Goal: Task Accomplishment & Management: Use online tool/utility

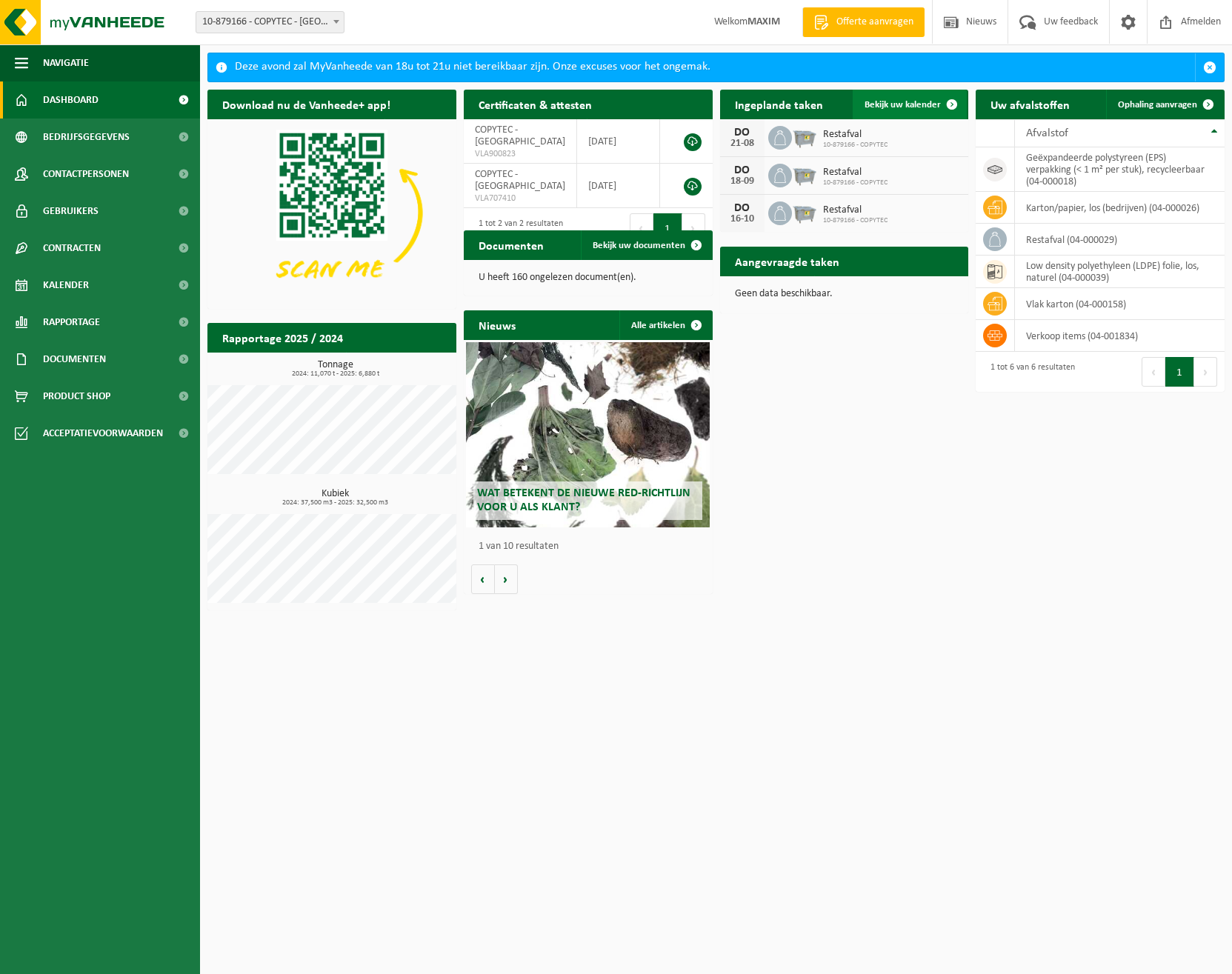
click at [905, 103] on span "Bekijk uw kalender" at bounding box center [903, 105] width 77 height 10
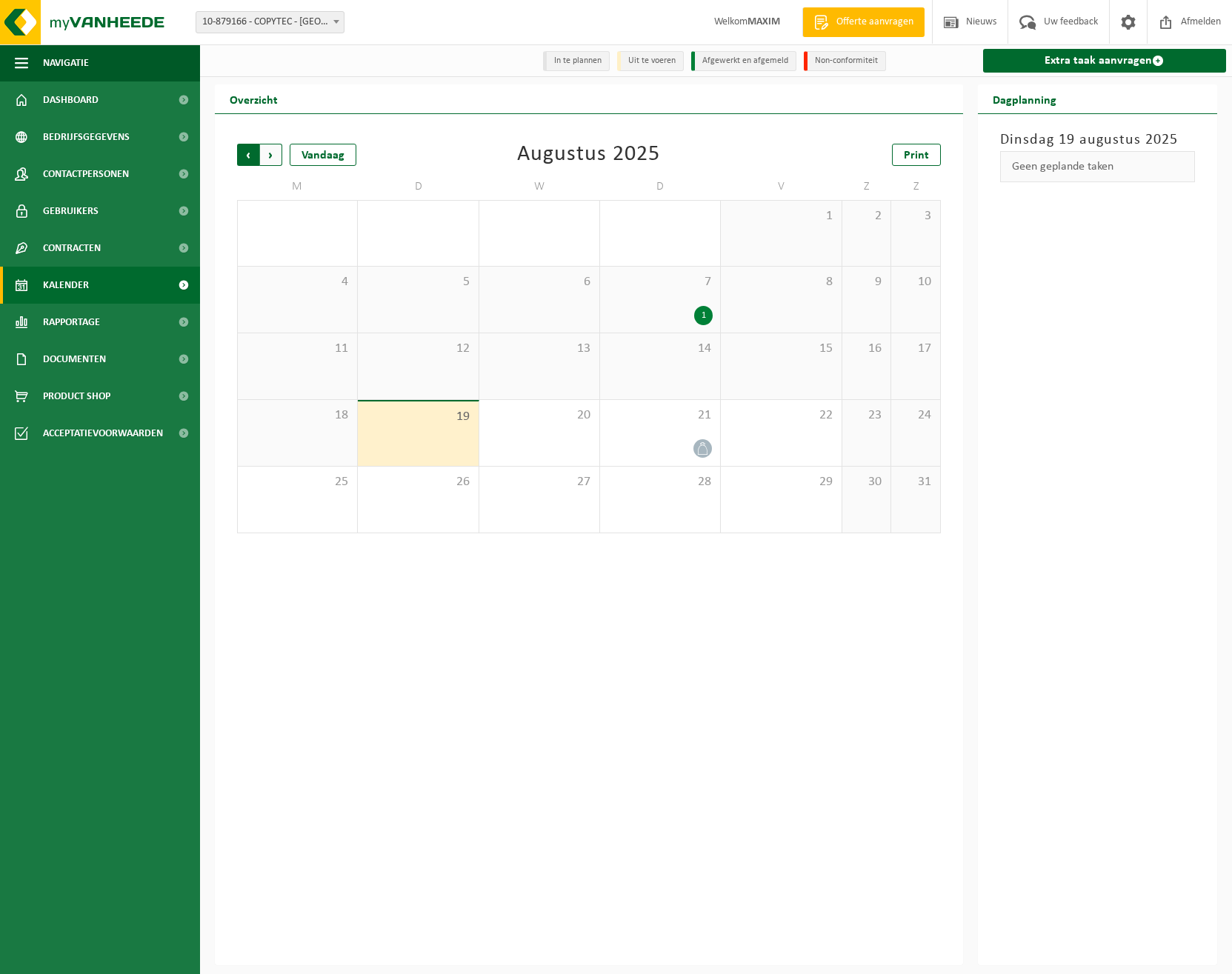
click at [270, 154] on span "Volgende" at bounding box center [271, 154] width 23 height 22
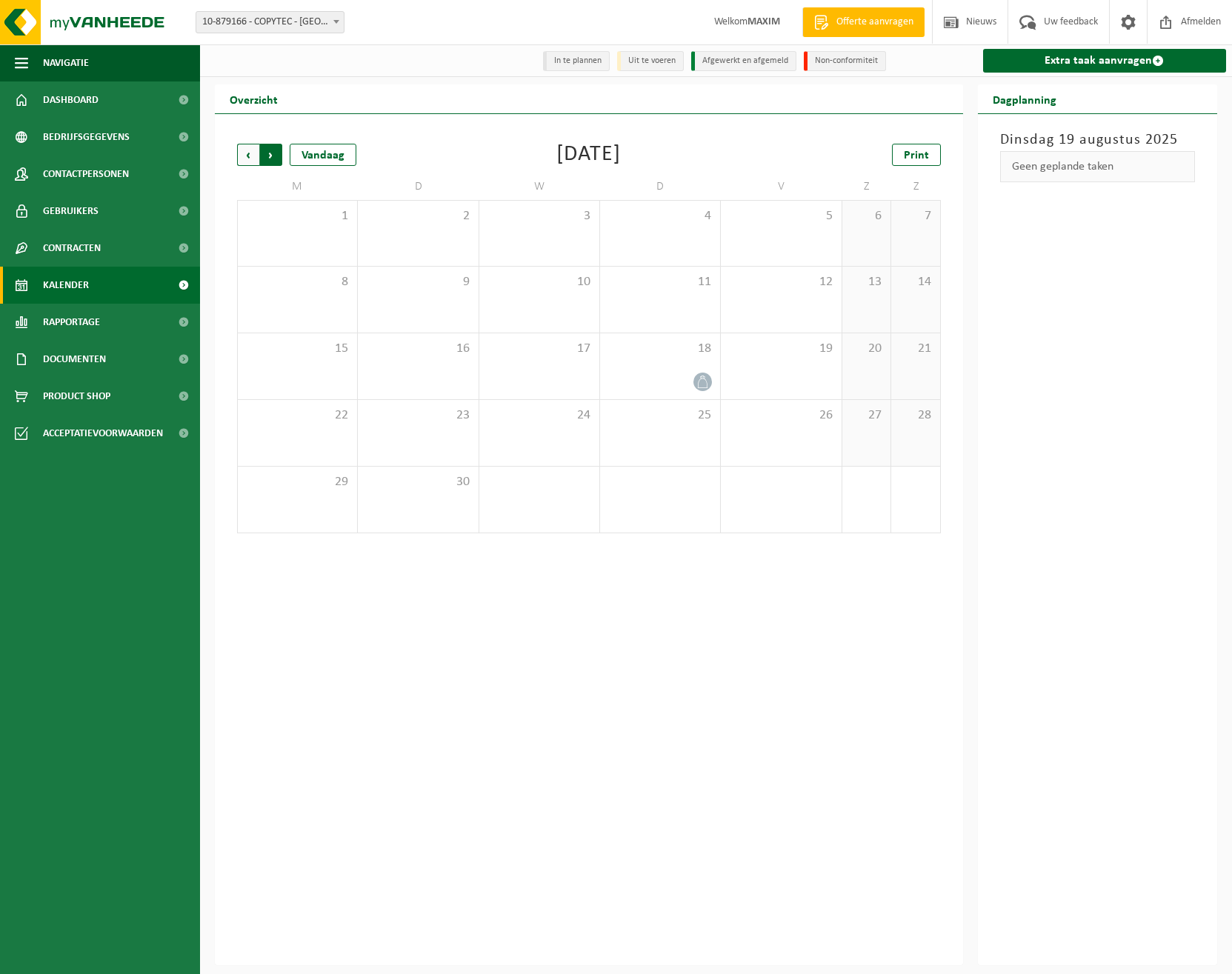
click at [248, 158] on span "Vorige" at bounding box center [248, 154] width 23 height 22
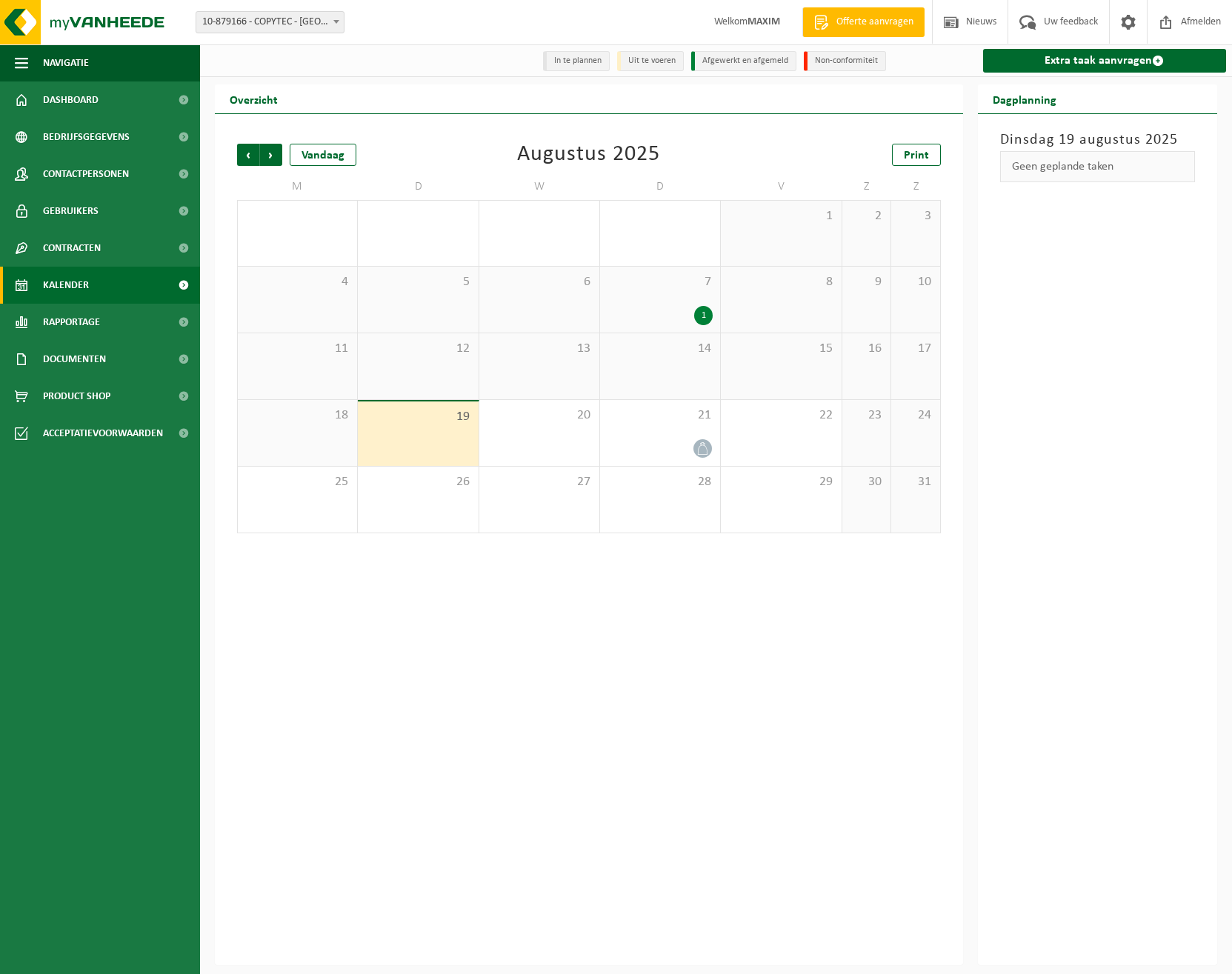
click at [704, 321] on div "1" at bounding box center [704, 315] width 18 height 19
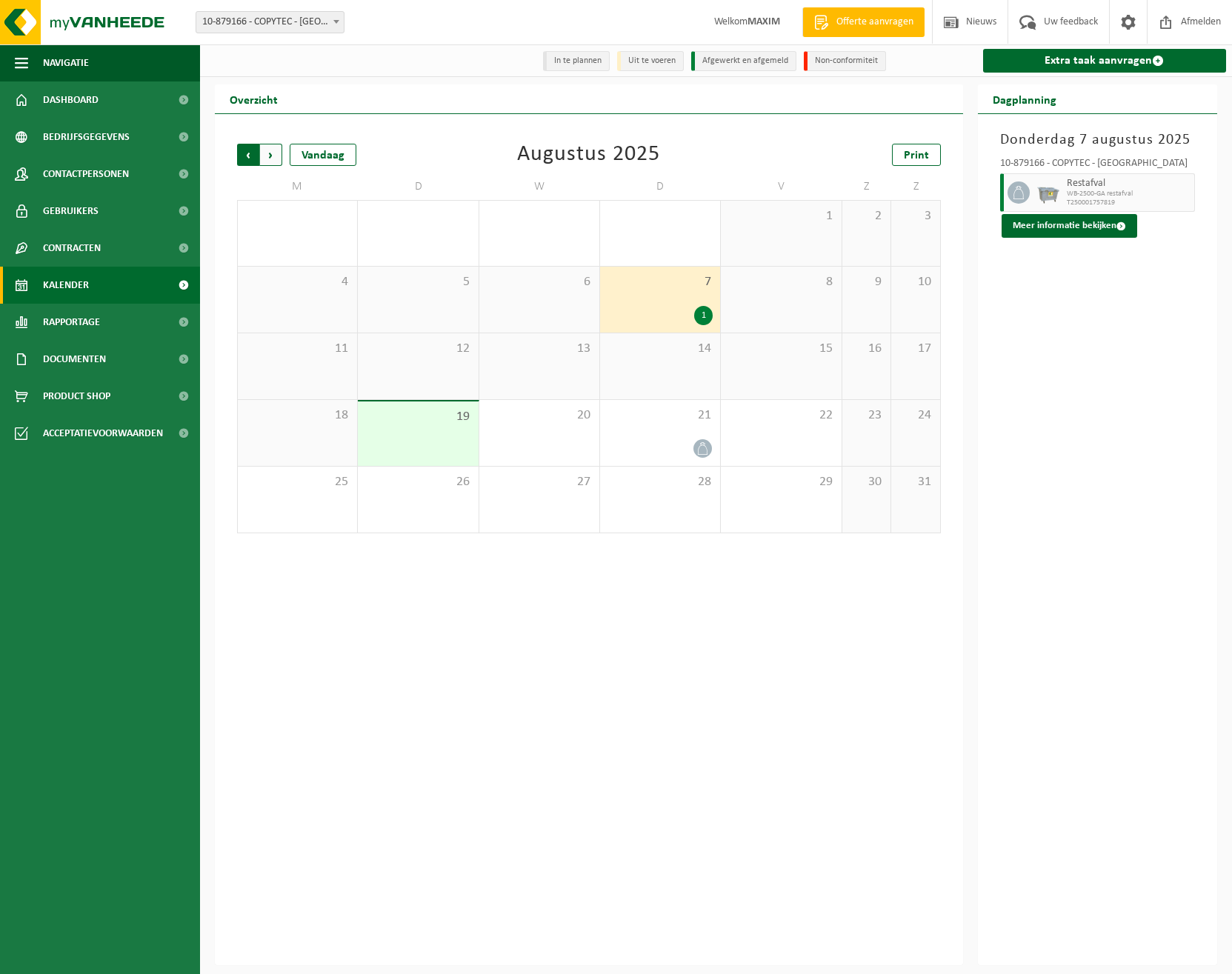
click at [275, 157] on span "Volgende" at bounding box center [271, 154] width 23 height 22
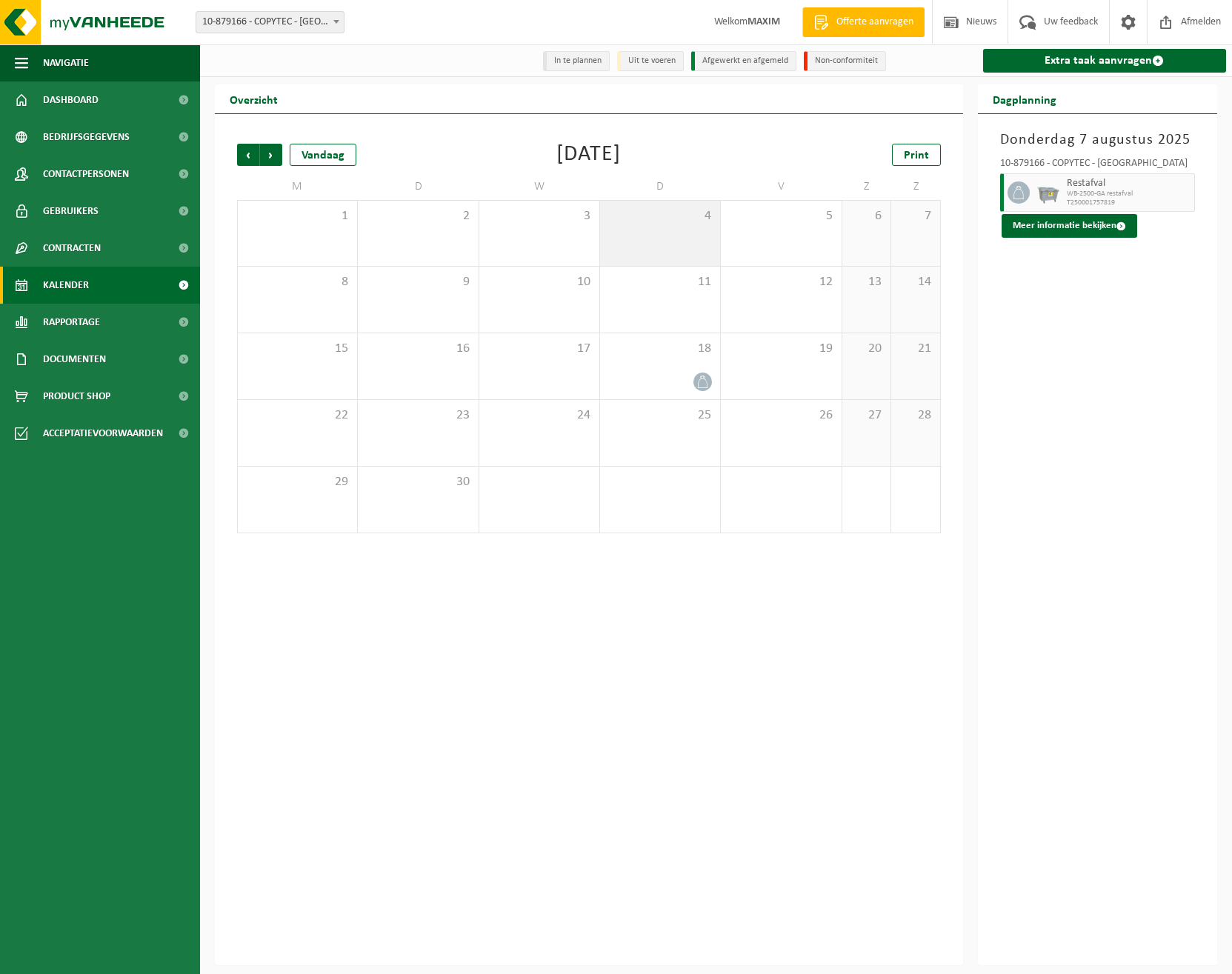
click at [675, 237] on div "4" at bounding box center [660, 233] width 120 height 65
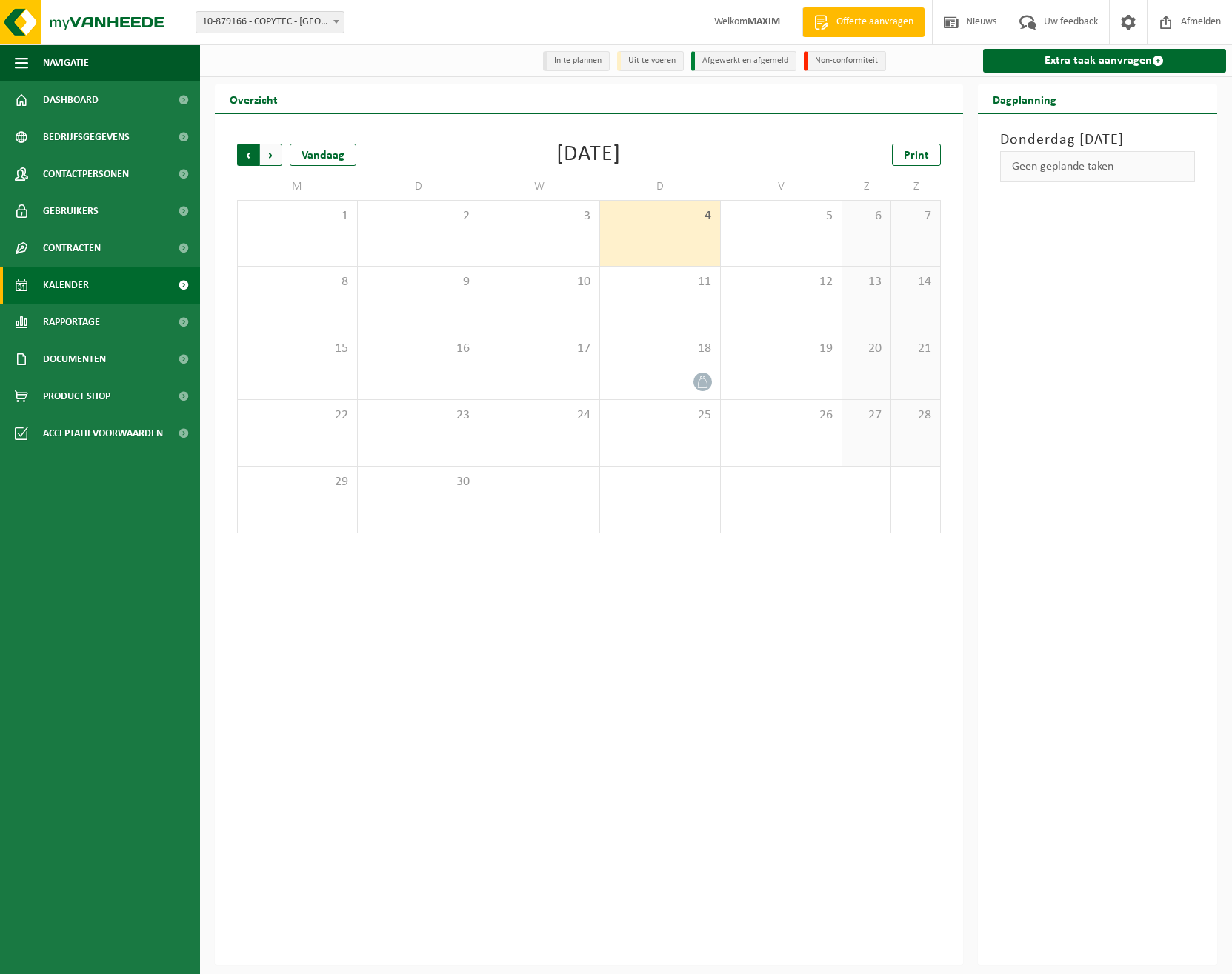
click at [276, 157] on span "Volgende" at bounding box center [271, 154] width 23 height 22
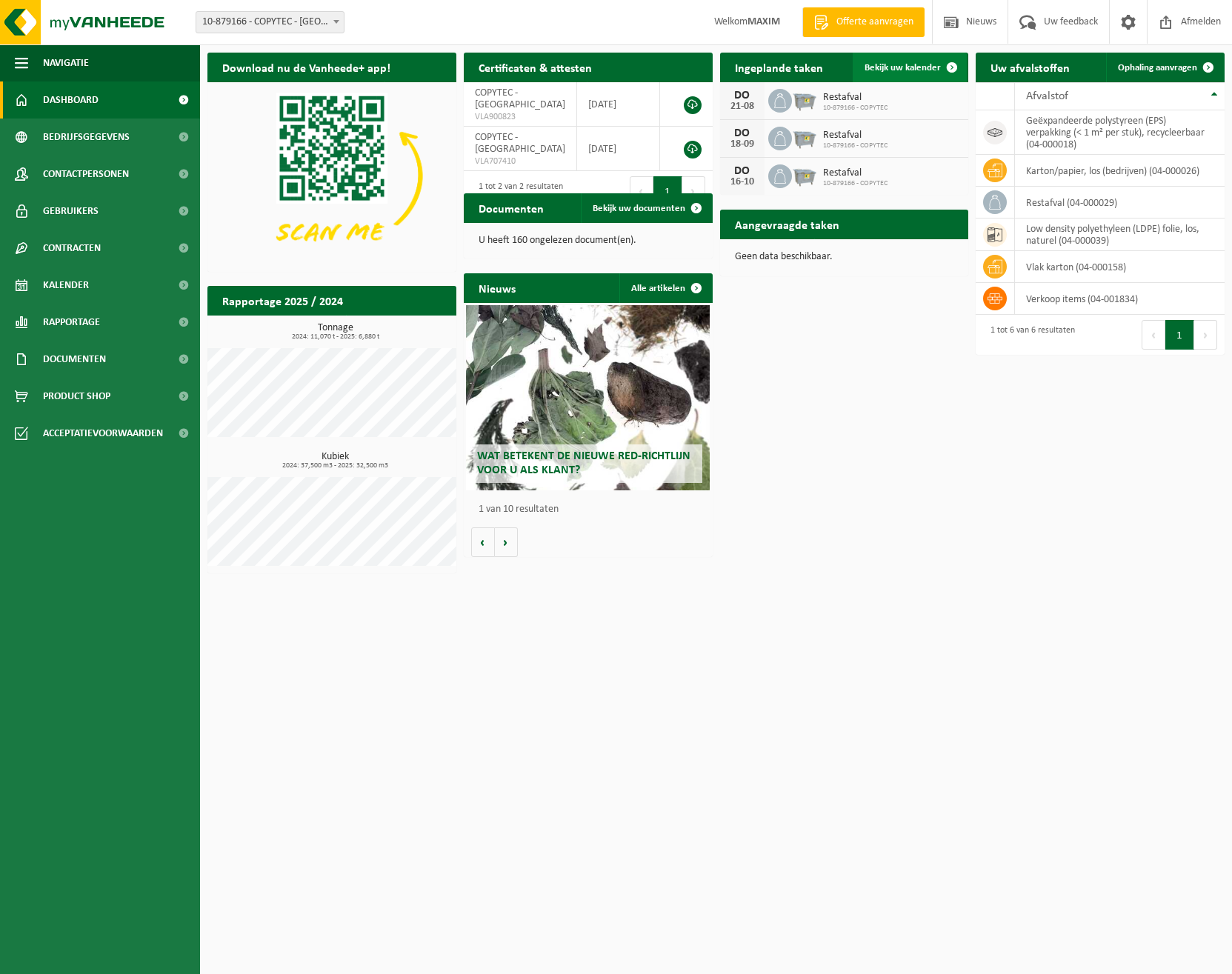
click at [924, 70] on span "Bekijk uw kalender" at bounding box center [903, 68] width 77 height 10
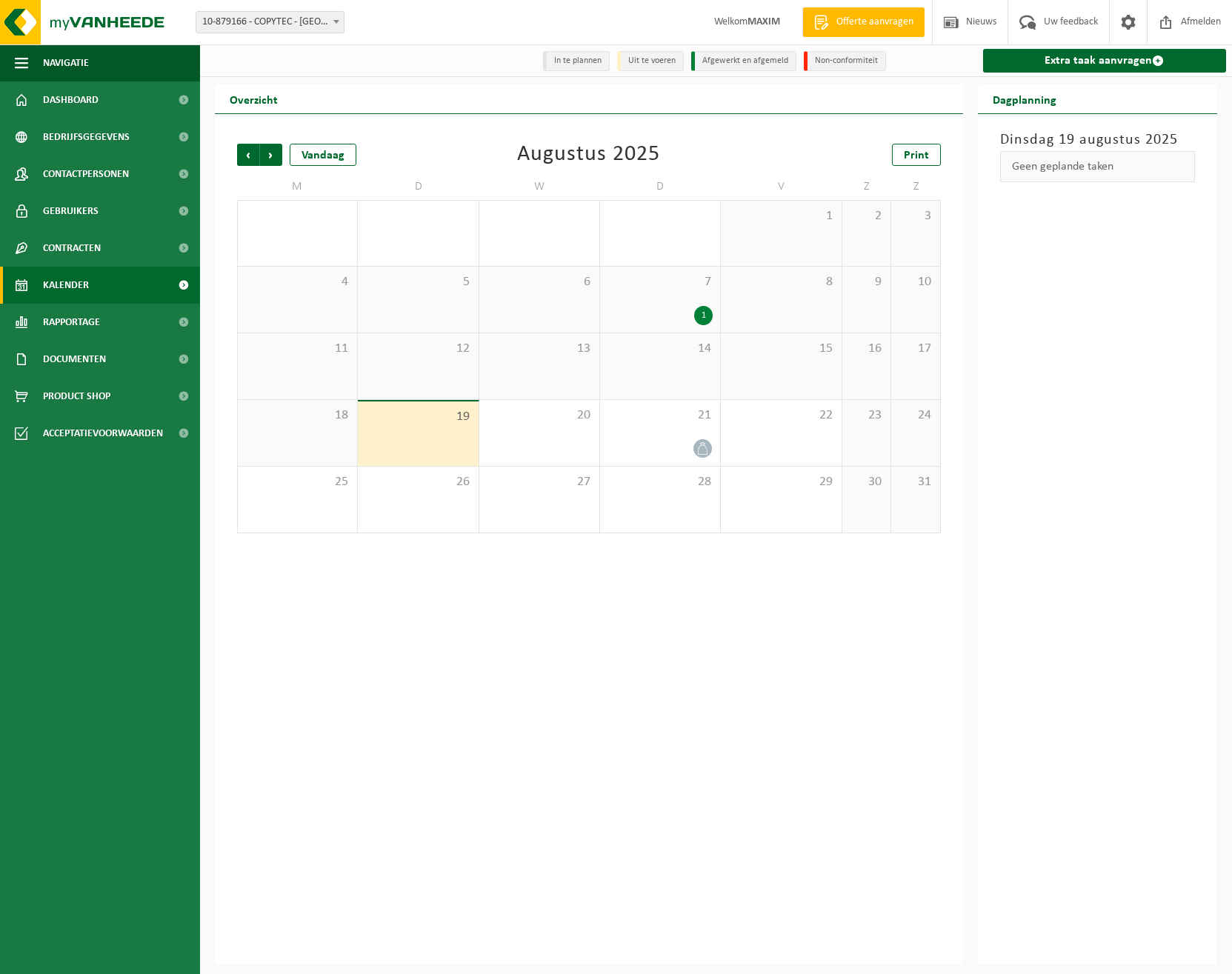
click at [1113, 54] on link "Extra taak aanvragen" at bounding box center [1104, 61] width 243 height 23
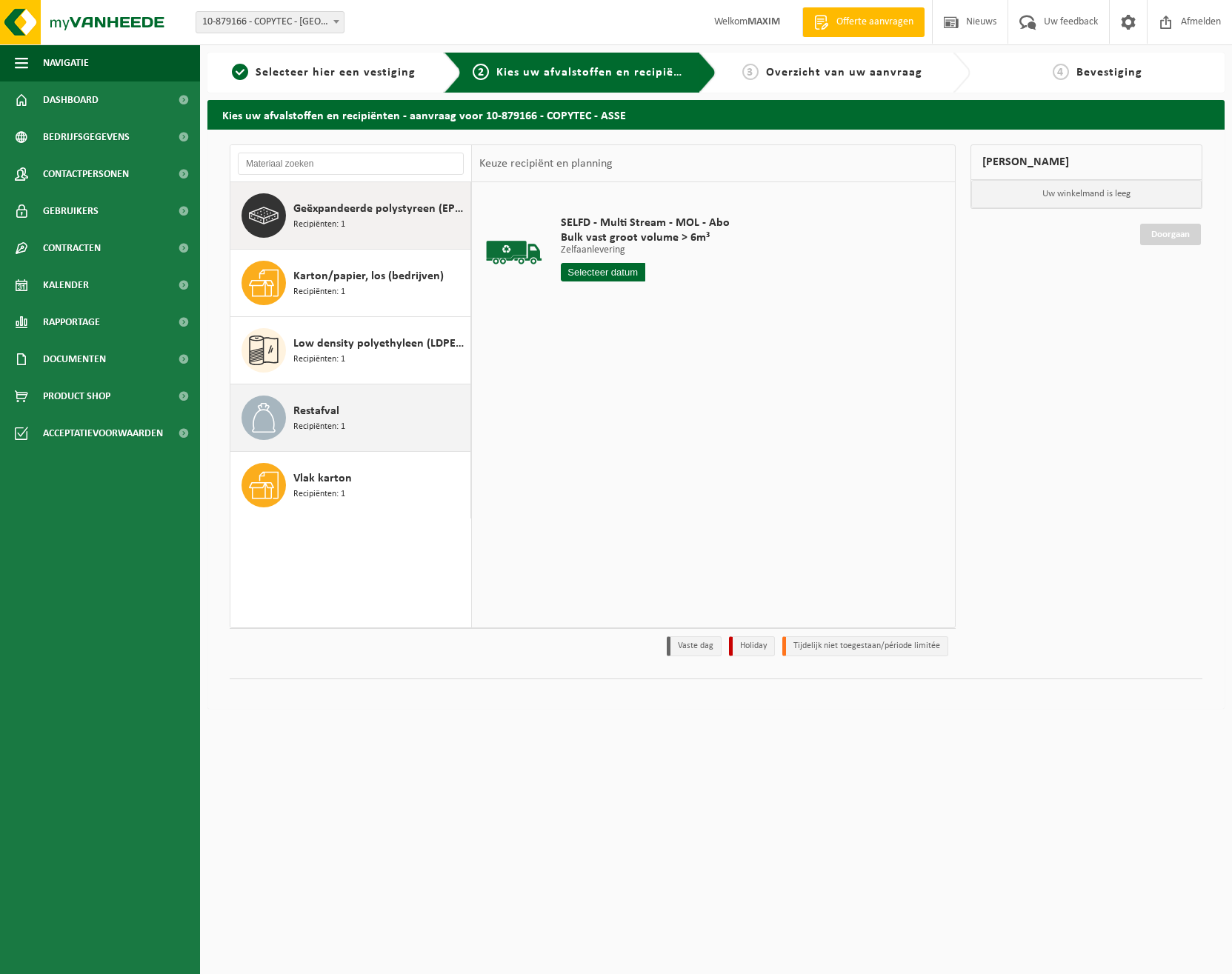
click at [329, 425] on span "Recipiënten: 1" at bounding box center [319, 427] width 52 height 14
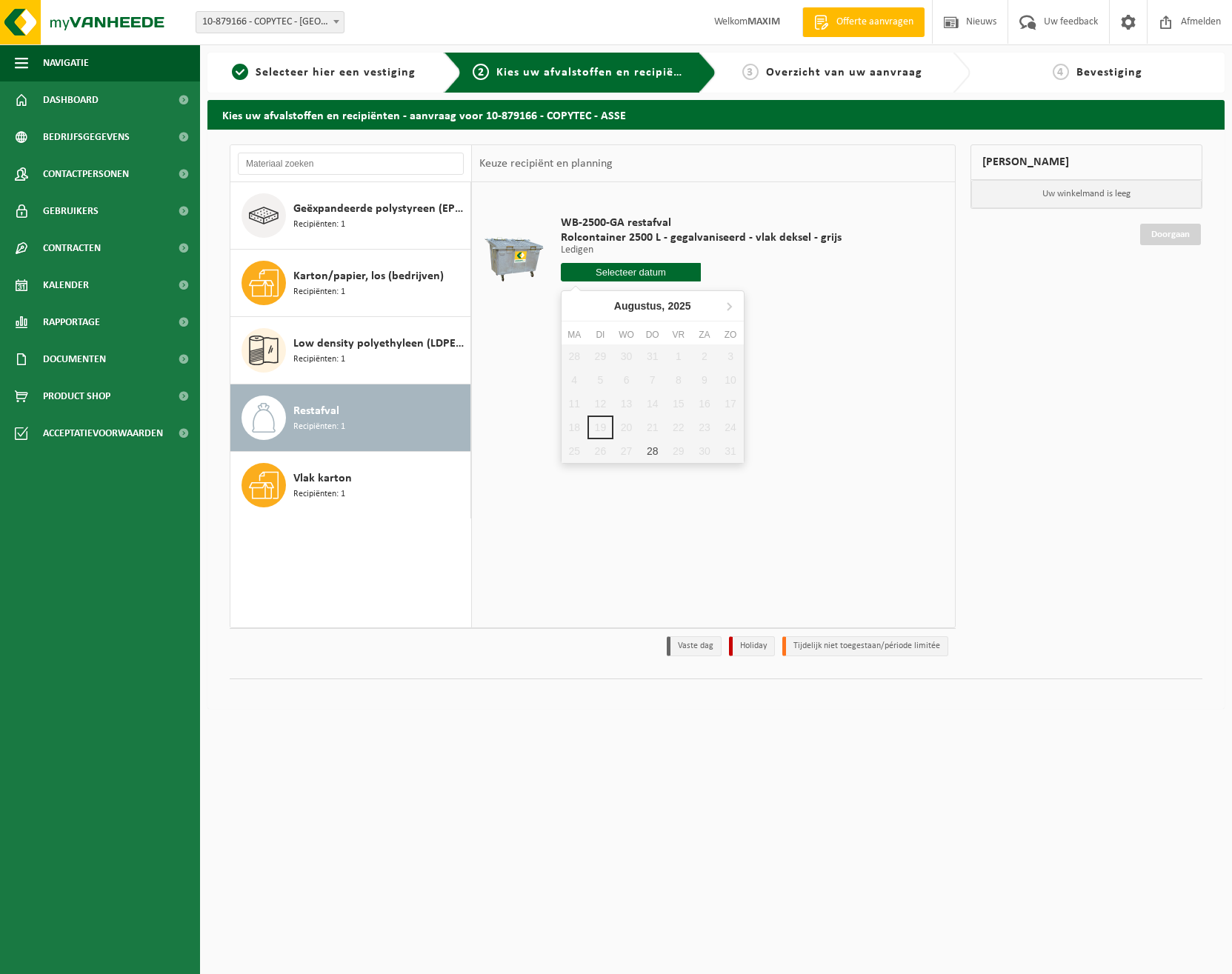
click at [598, 272] on input "text" at bounding box center [631, 272] width 141 height 18
click at [727, 305] on icon at bounding box center [729, 306] width 23 height 23
click at [654, 358] on div "4" at bounding box center [652, 356] width 26 height 23
type input "Van 2025-09-04"
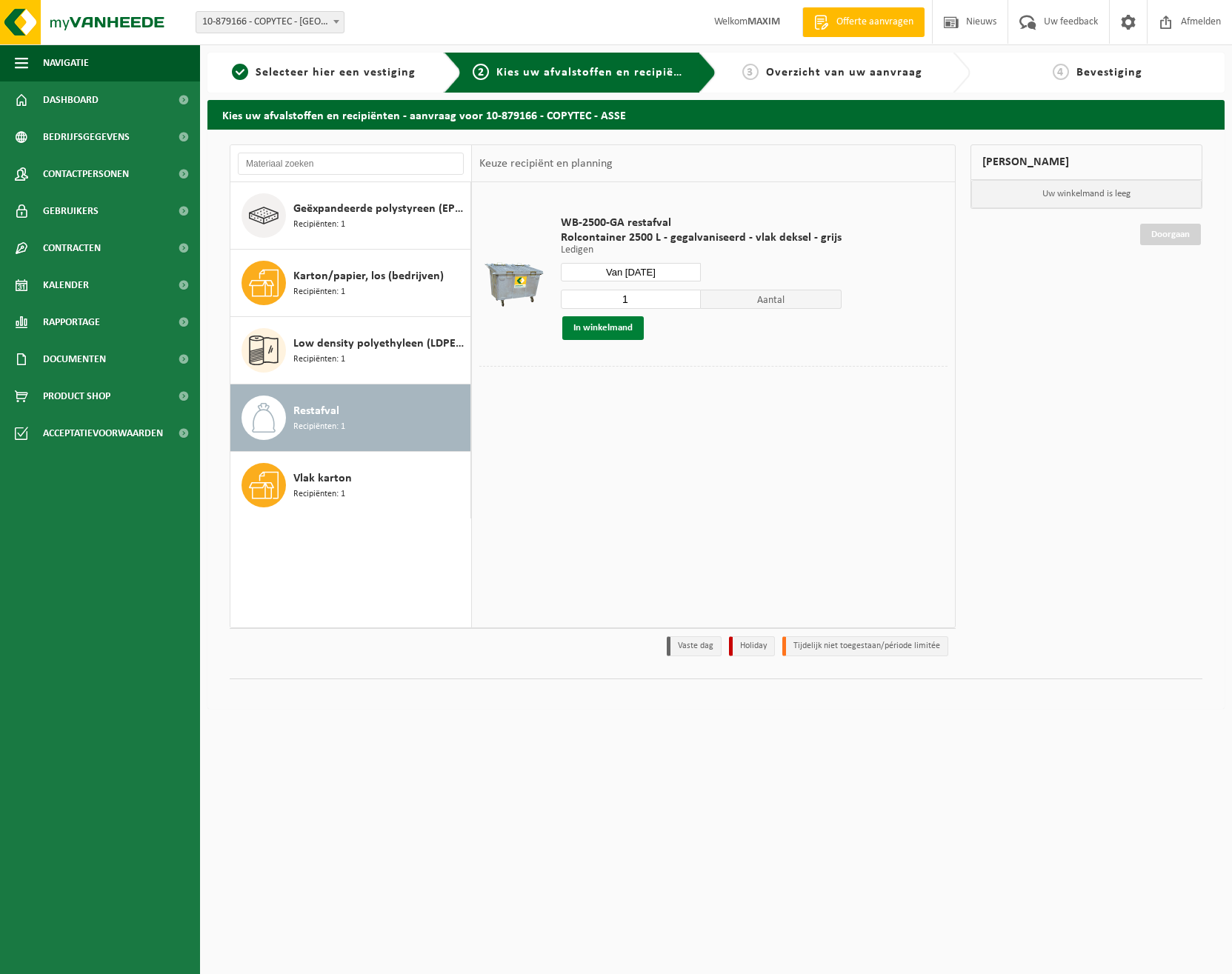
click at [619, 331] on button "In winkelmand" at bounding box center [603, 327] width 82 height 23
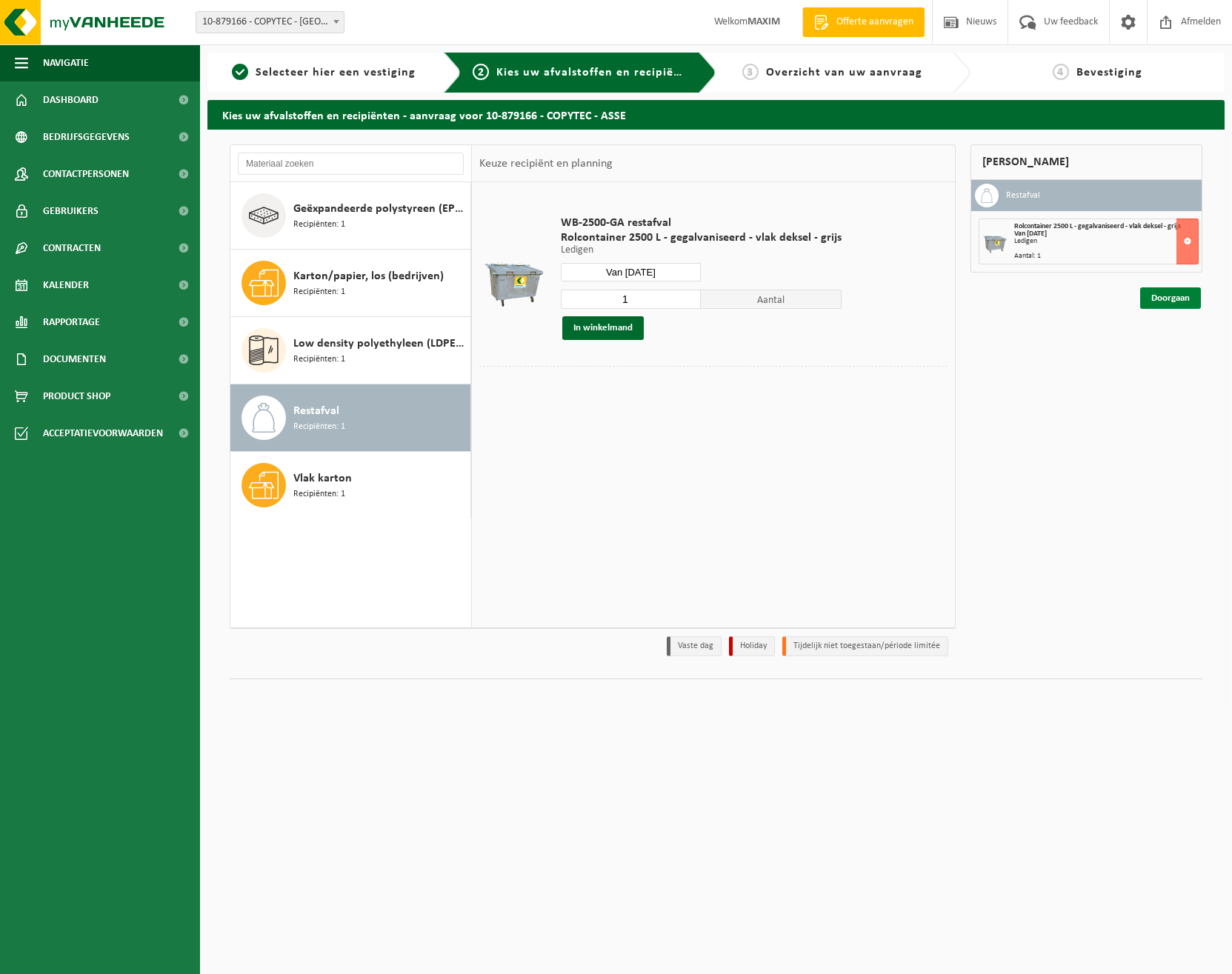
click at [1161, 298] on link "Doorgaan" at bounding box center [1170, 298] width 61 height 22
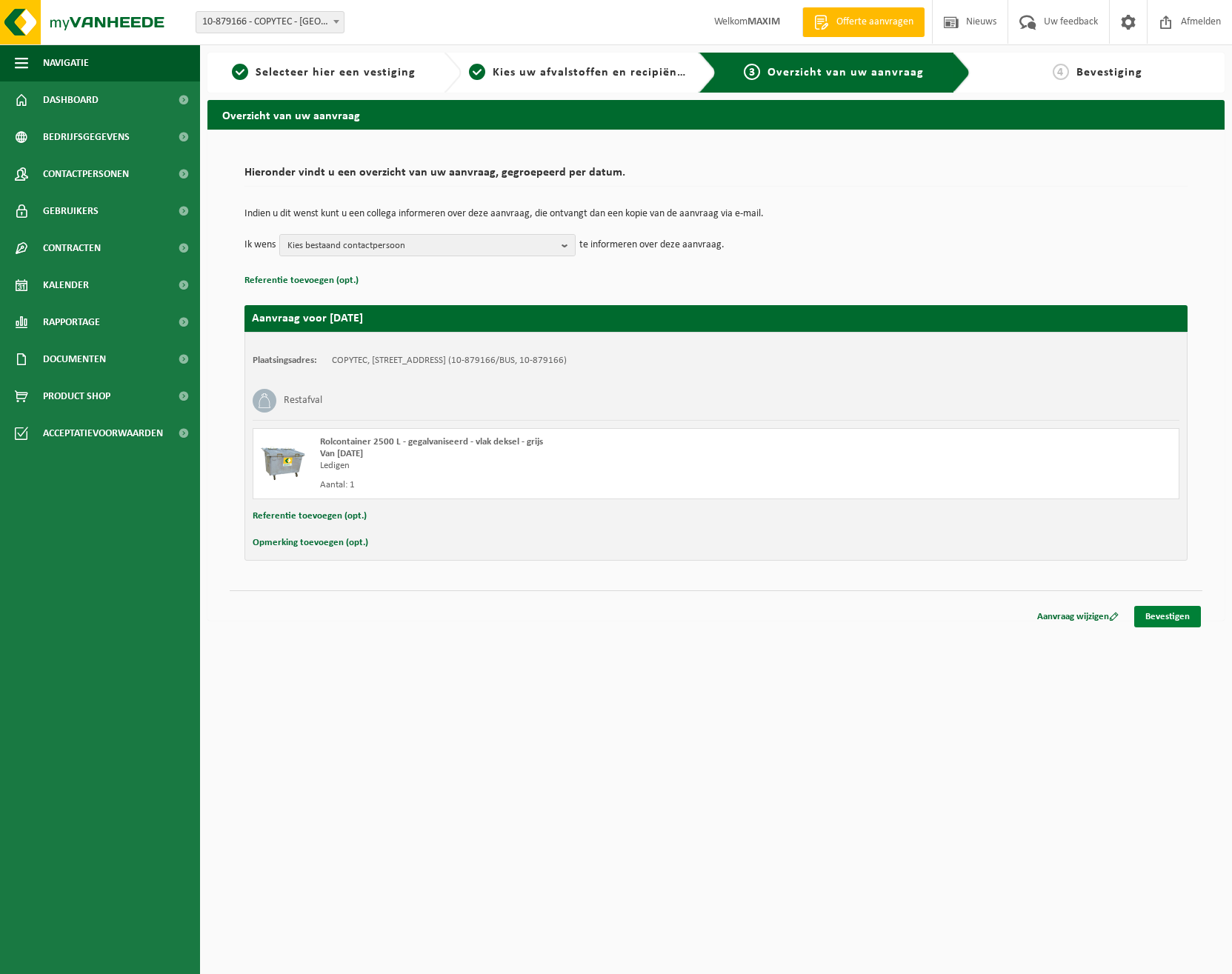
click at [1168, 618] on link "Bevestigen" at bounding box center [1168, 617] width 67 height 22
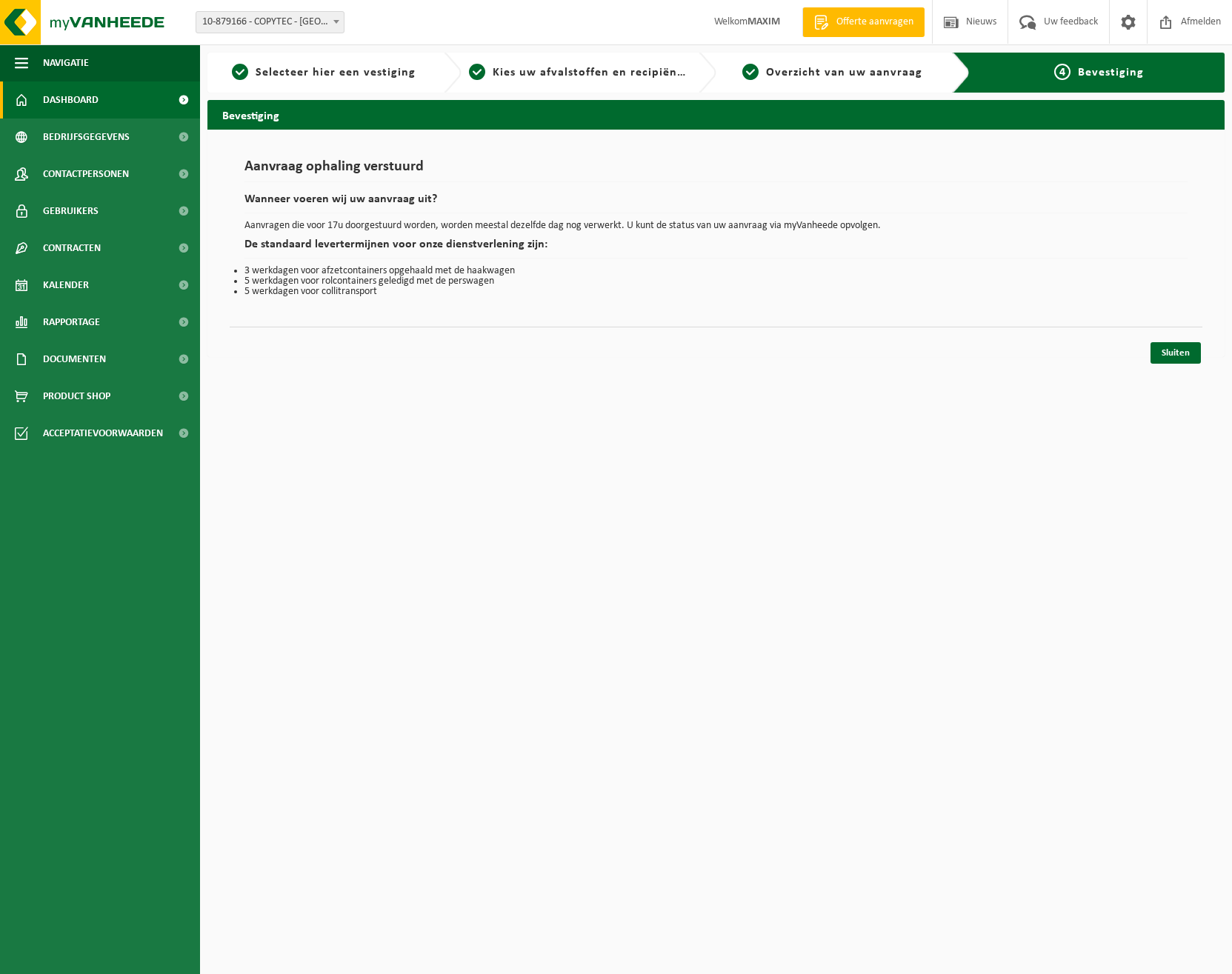
click at [91, 96] on span "Dashboard" at bounding box center [71, 100] width 56 height 37
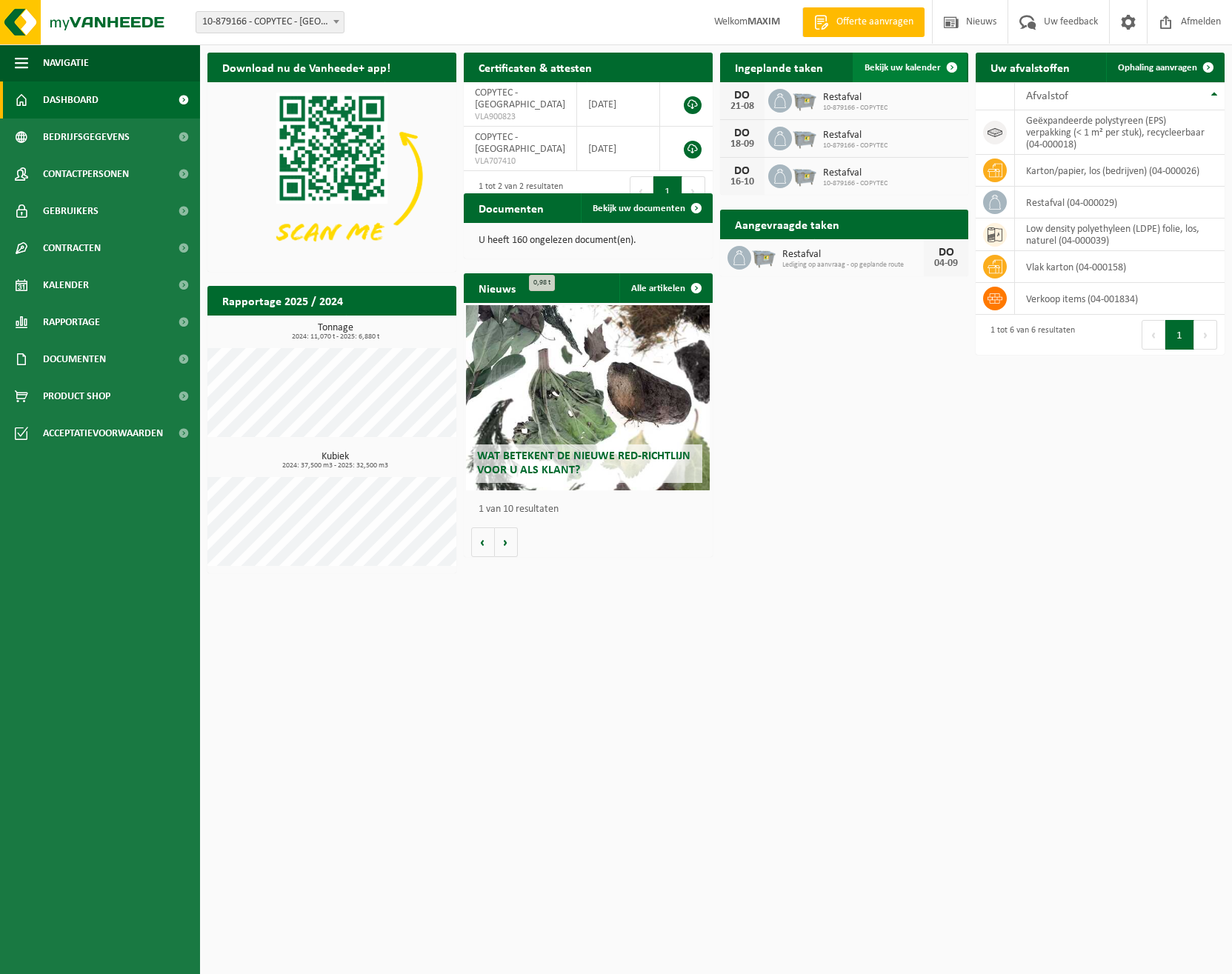
click at [915, 67] on span "Bekijk uw kalender" at bounding box center [903, 68] width 77 height 10
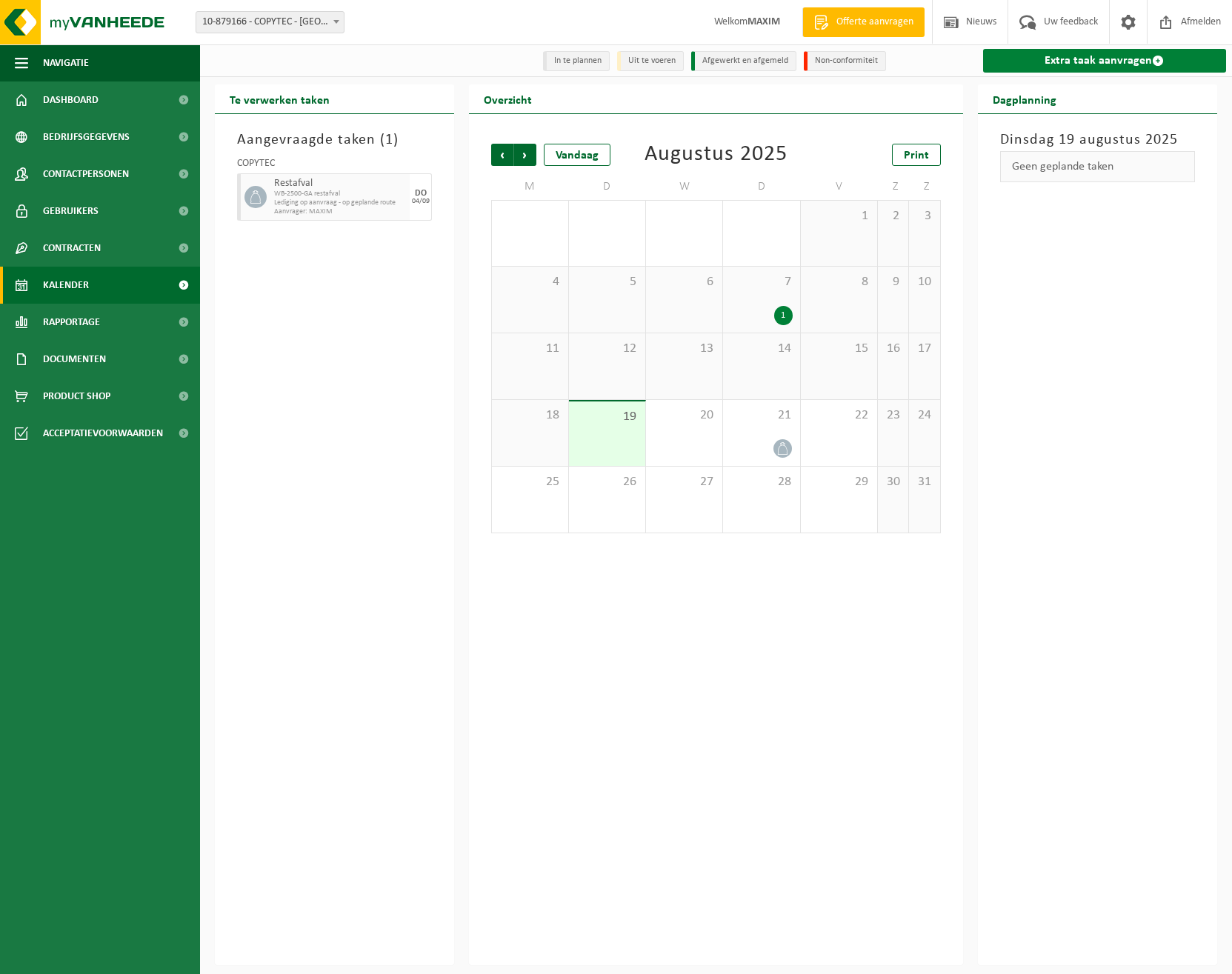
click at [1085, 72] on link "Extra taak aanvragen" at bounding box center [1104, 61] width 243 height 23
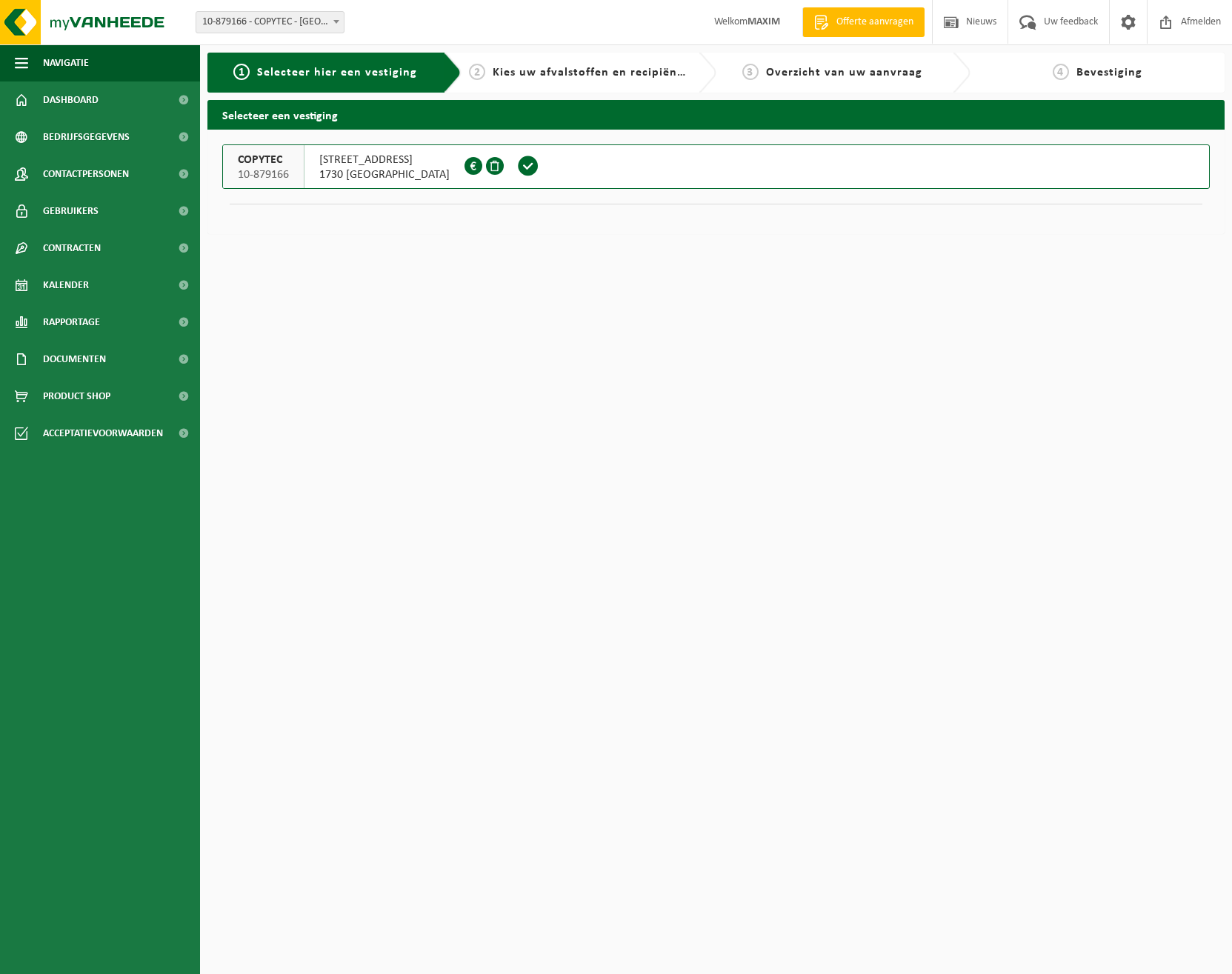
click at [517, 164] on span at bounding box center [528, 166] width 23 height 22
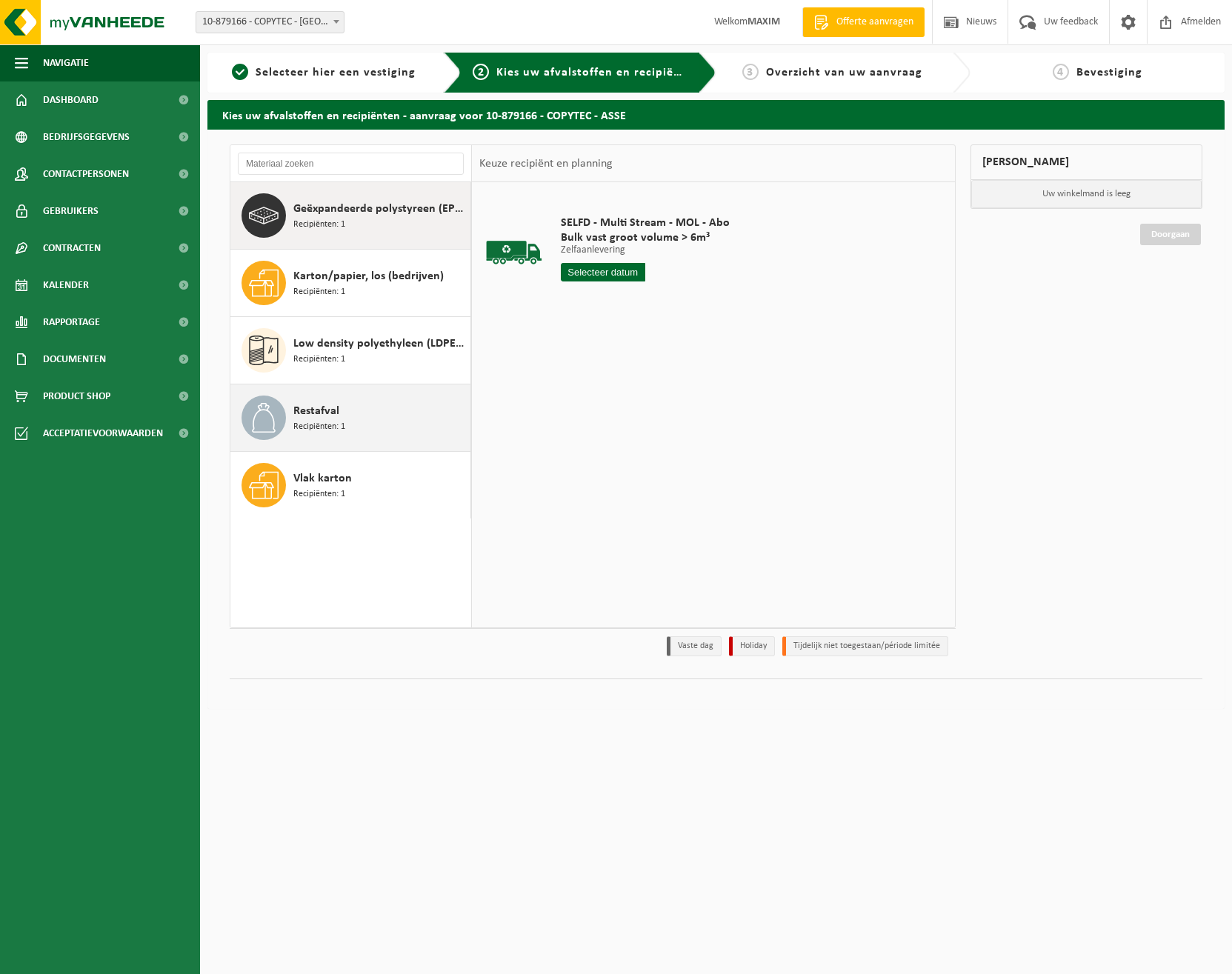
click at [346, 415] on div "Restafval Recipiënten: 1" at bounding box center [380, 417] width 173 height 44
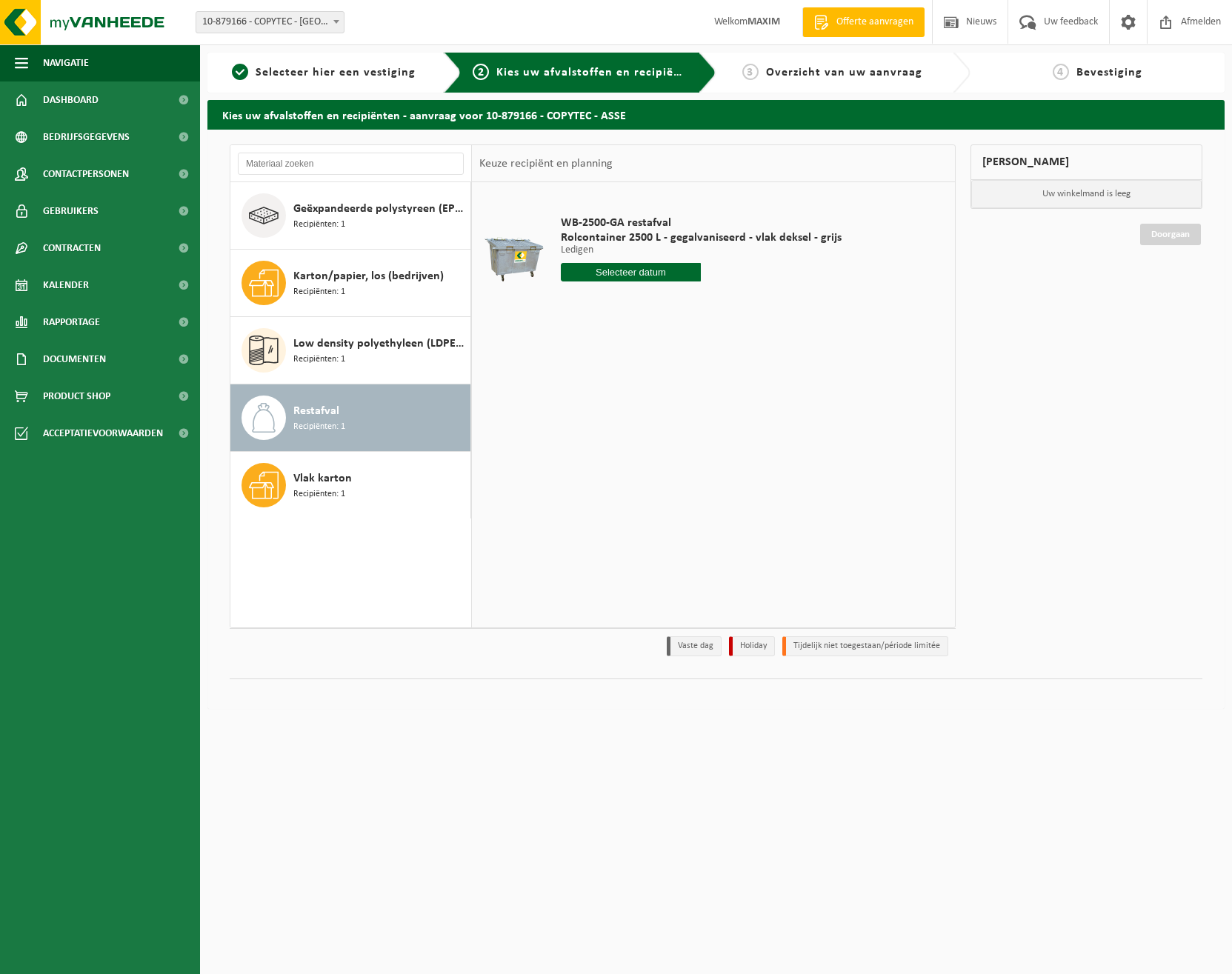
click at [624, 280] on input "text" at bounding box center [631, 272] width 141 height 18
click at [728, 304] on icon at bounding box center [729, 306] width 23 height 23
click at [734, 304] on icon at bounding box center [729, 306] width 23 height 23
click at [651, 352] on div "2" at bounding box center [652, 356] width 26 height 23
type input "Van 2025-10-02"
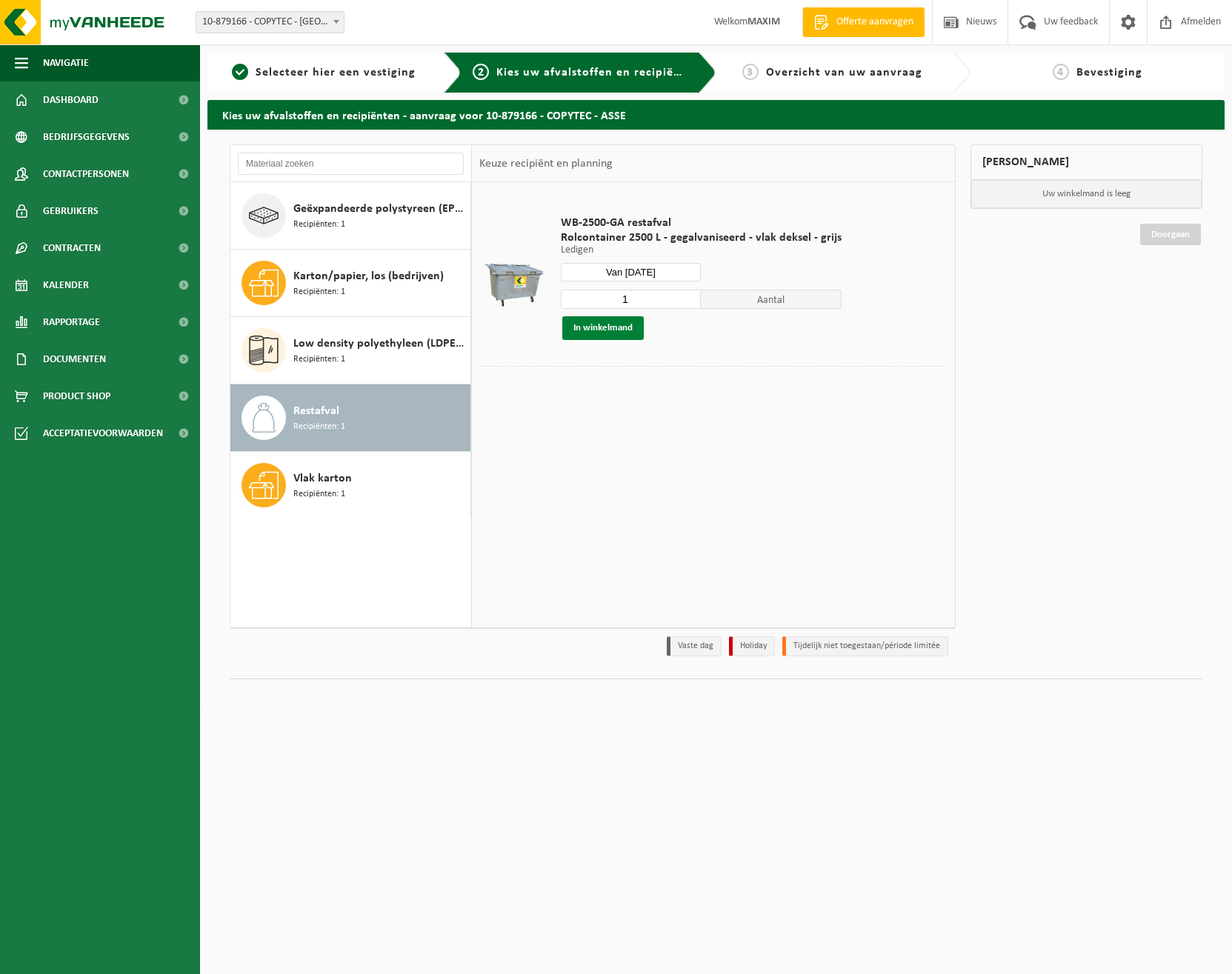
click at [612, 329] on button "In winkelmand" at bounding box center [603, 327] width 82 height 23
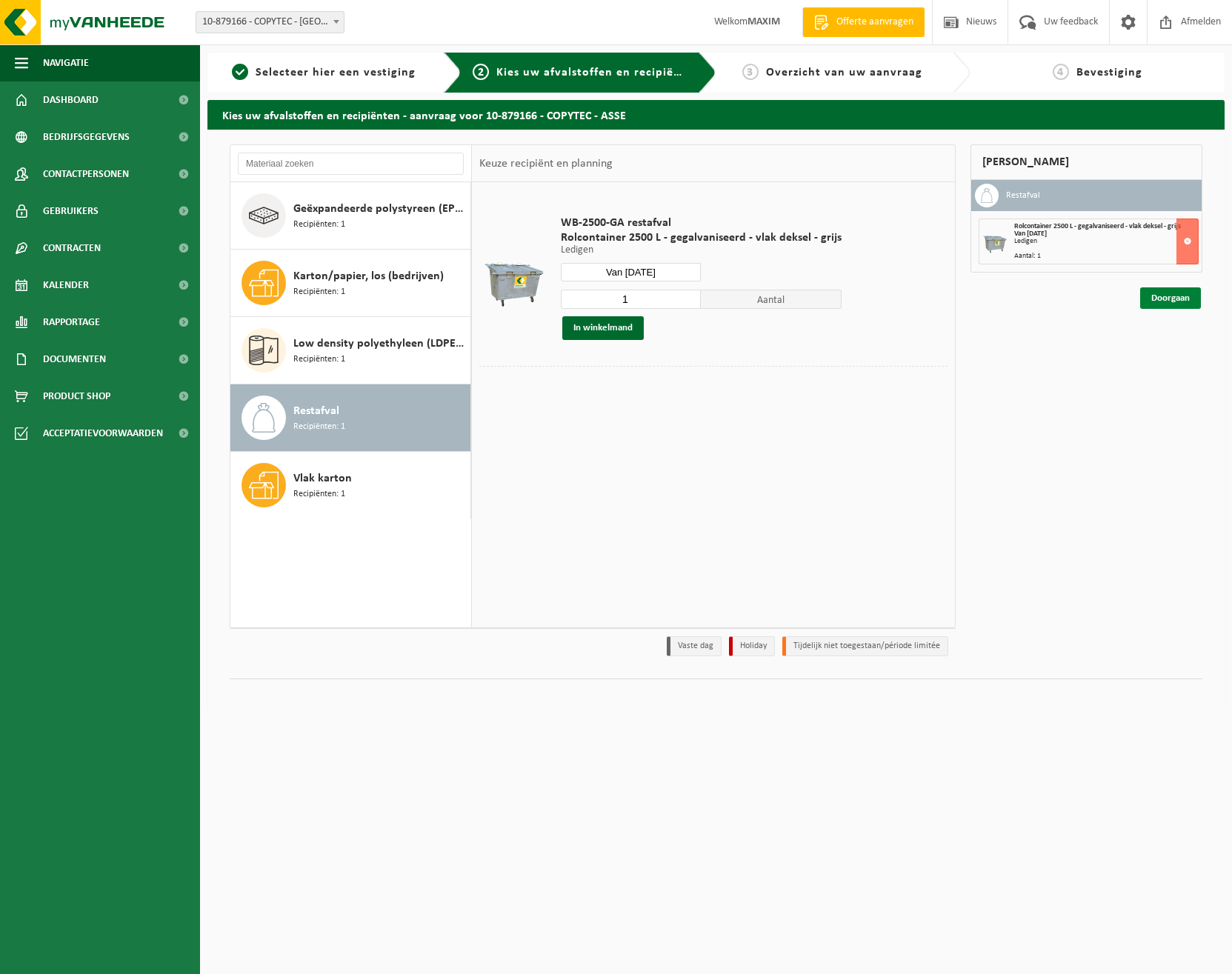
click at [1181, 302] on link "Doorgaan" at bounding box center [1170, 298] width 61 height 22
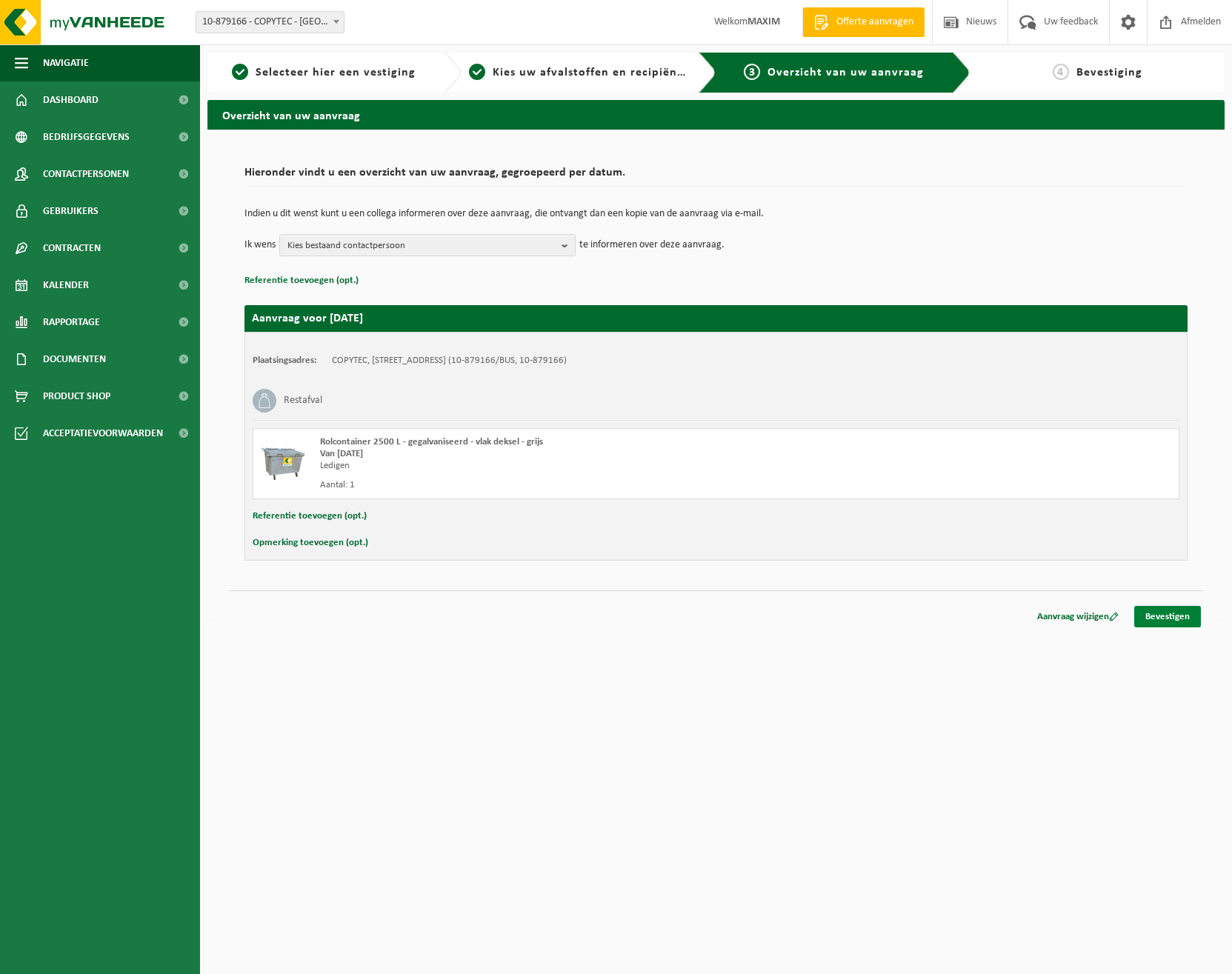
click at [1174, 624] on link "Bevestigen" at bounding box center [1168, 617] width 67 height 22
